Goal: Communication & Community: Answer question/provide support

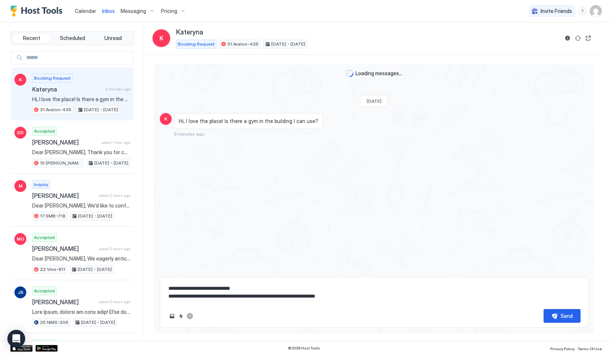
type textarea "*"
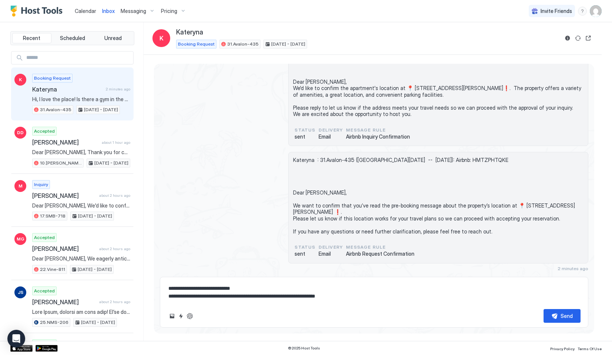
click at [131, 10] on span "Messaging" at bounding box center [134, 11] width 26 height 7
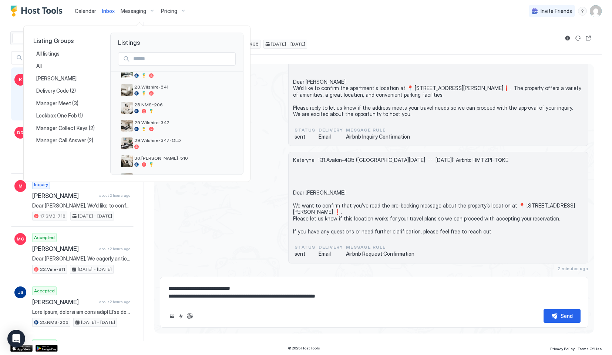
scroll to position [282, 0]
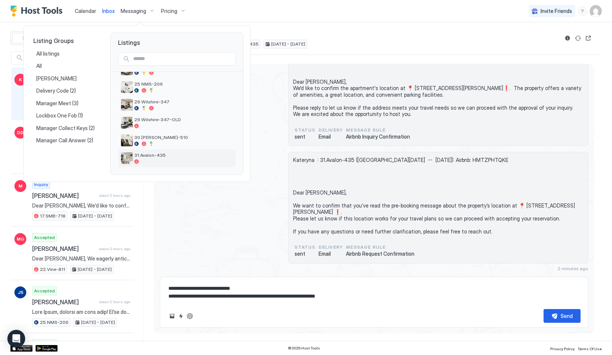
click at [142, 164] on div "31.Avalon-435" at bounding box center [177, 158] width 112 height 12
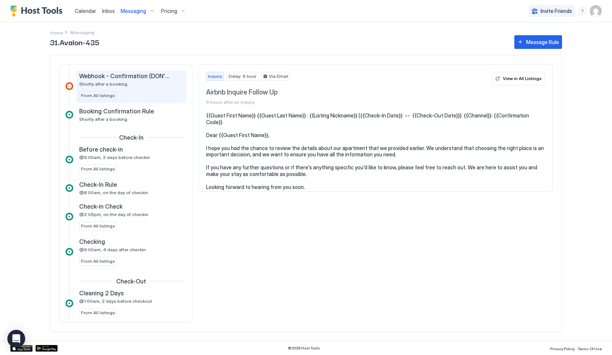
scroll to position [246, 0]
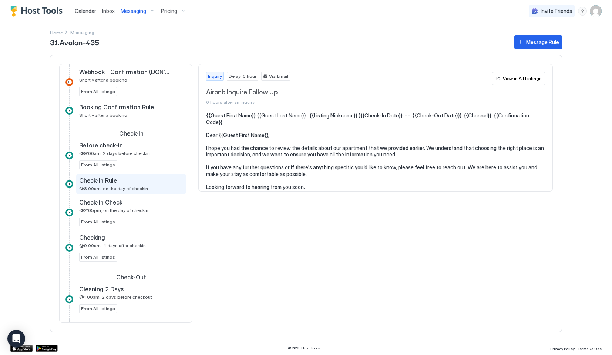
click at [141, 182] on div "Check-In Rule" at bounding box center [126, 180] width 94 height 7
